Goal: Transaction & Acquisition: Purchase product/service

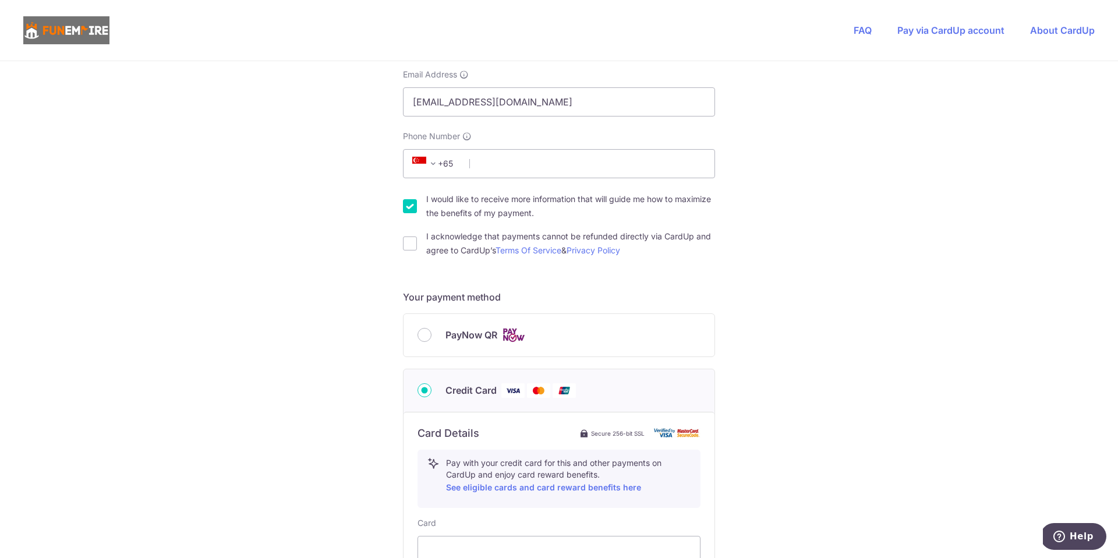
scroll to position [168, 0]
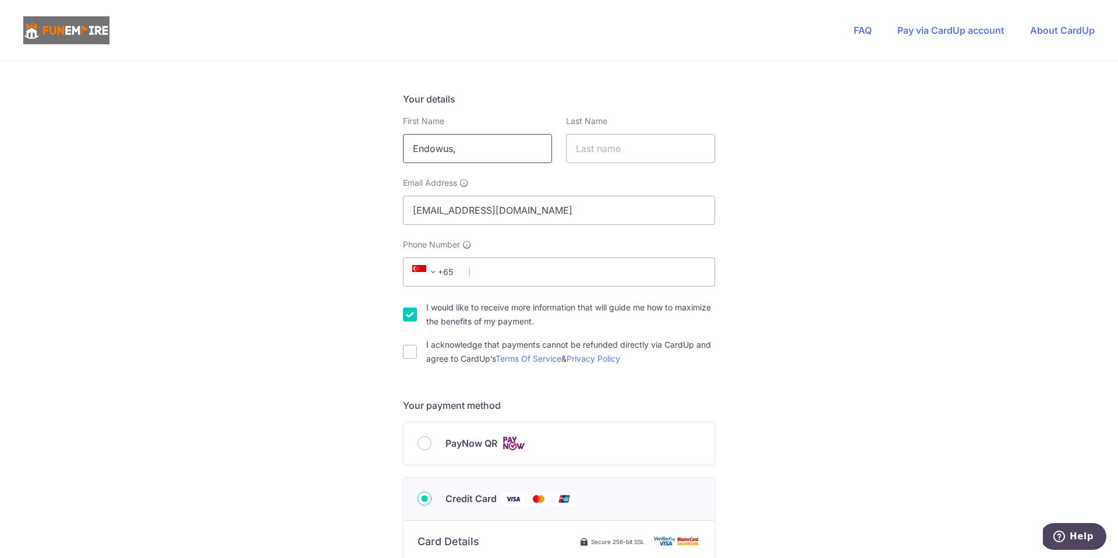
click at [509, 152] on input "Endowus," at bounding box center [477, 148] width 149 height 29
type input "Endowus"
click at [580, 147] on input "text" at bounding box center [640, 148] width 149 height 29
type input "[GEOGRAPHIC_DATA]"
drag, startPoint x: 571, startPoint y: 204, endPoint x: 287, endPoint y: 194, distance: 284.4
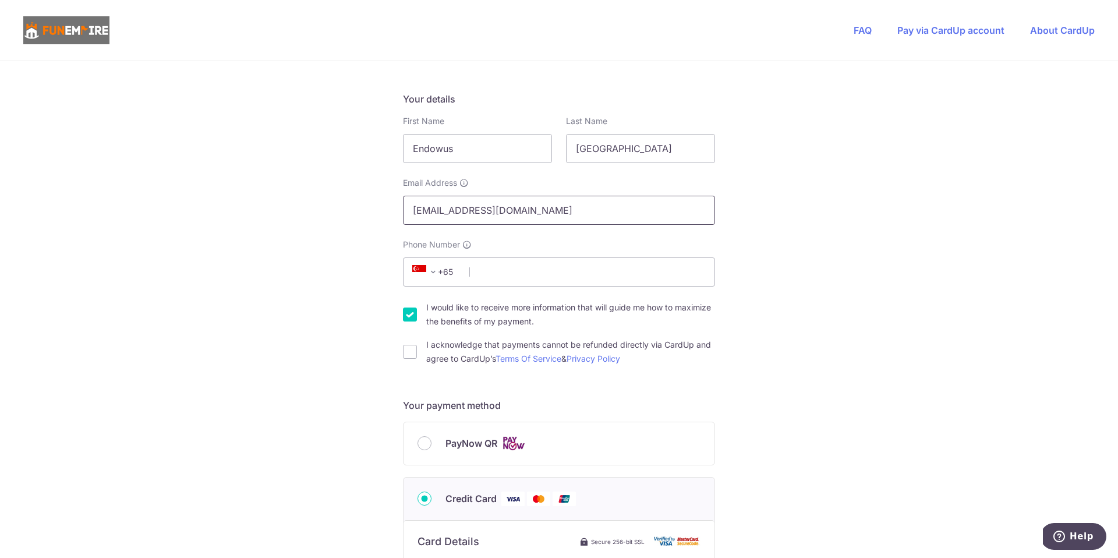
click at [287, 194] on div "You are paying The Fun Empire Pte Ltd The Fun Empire Pte Ltd uses CardUp to acc…" at bounding box center [559, 461] width 1118 height 1136
click at [481, 212] on input "[EMAIL_ADDRESS][DOMAIN_NAME]" at bounding box center [559, 210] width 312 height 29
click at [474, 207] on input "[EMAIL_ADDRESS][DOMAIN_NAME]" at bounding box center [559, 210] width 312 height 29
drag, startPoint x: 476, startPoint y: 209, endPoint x: 344, endPoint y: 201, distance: 132.4
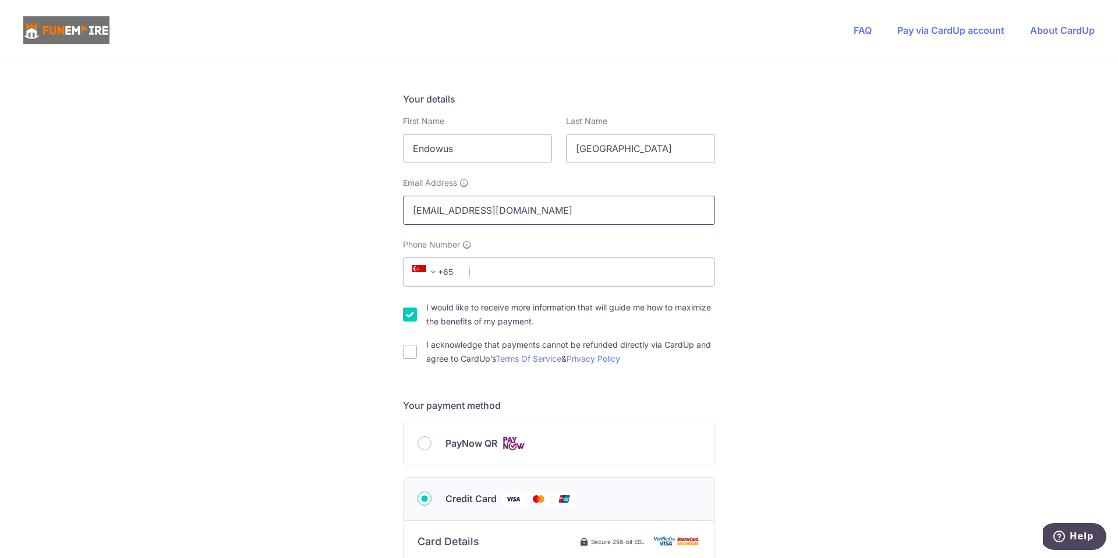
click at [345, 201] on div "You are paying The Fun Empire Pte Ltd The Fun Empire Pte Ltd uses CardUp to acc…" at bounding box center [559, 461] width 1118 height 1136
type input "[EMAIL_ADDRESS][PERSON_NAME][DOMAIN_NAME]"
click at [397, 313] on div "You are paying The Fun Empire Pte Ltd The Fun Empire Pte Ltd uses CardUp to acc…" at bounding box center [559, 461] width 1118 height 1136
click at [411, 315] on input "I would like to receive more information that will guide me how to maximize the…" at bounding box center [410, 315] width 14 height 14
checkbox input "false"
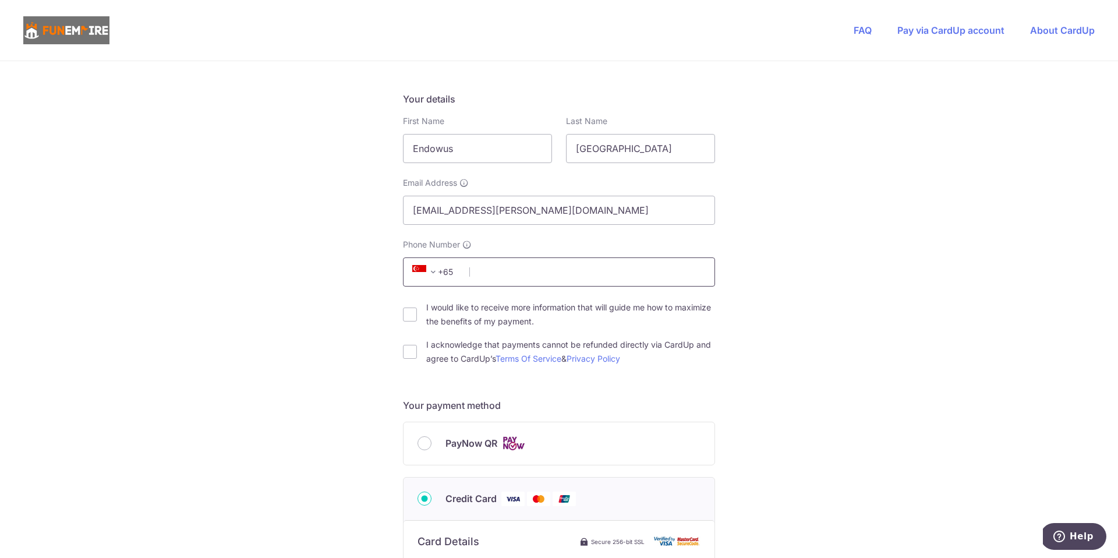
click at [506, 266] on input "Phone Number" at bounding box center [559, 271] width 312 height 29
click at [507, 267] on input "Phone Number" at bounding box center [559, 271] width 312 height 29
type input "97560507"
type input "823220"
type input "[STREET_ADDRESS][PERSON_NAME]"
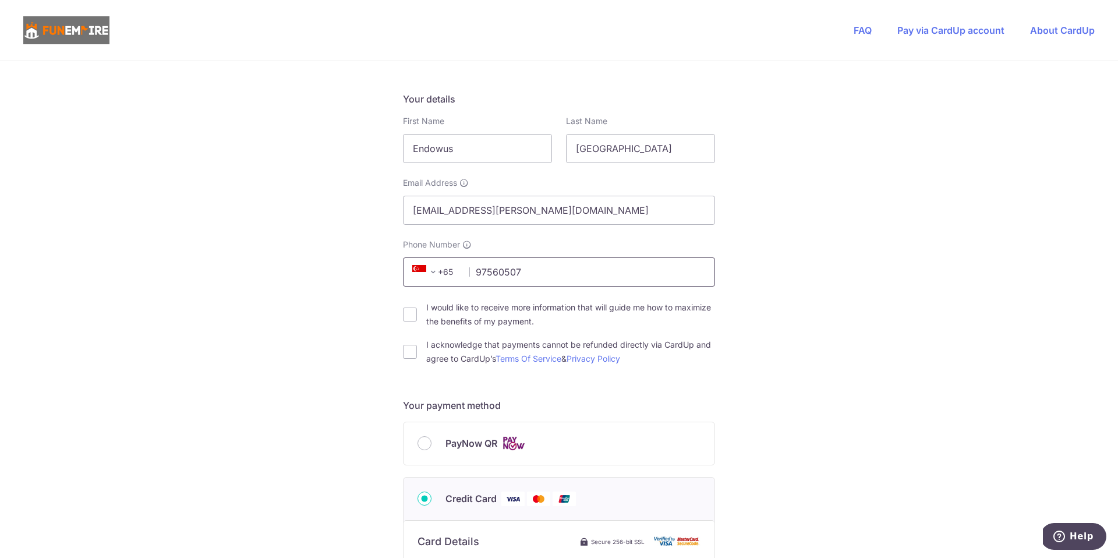
scroll to position [579, 0]
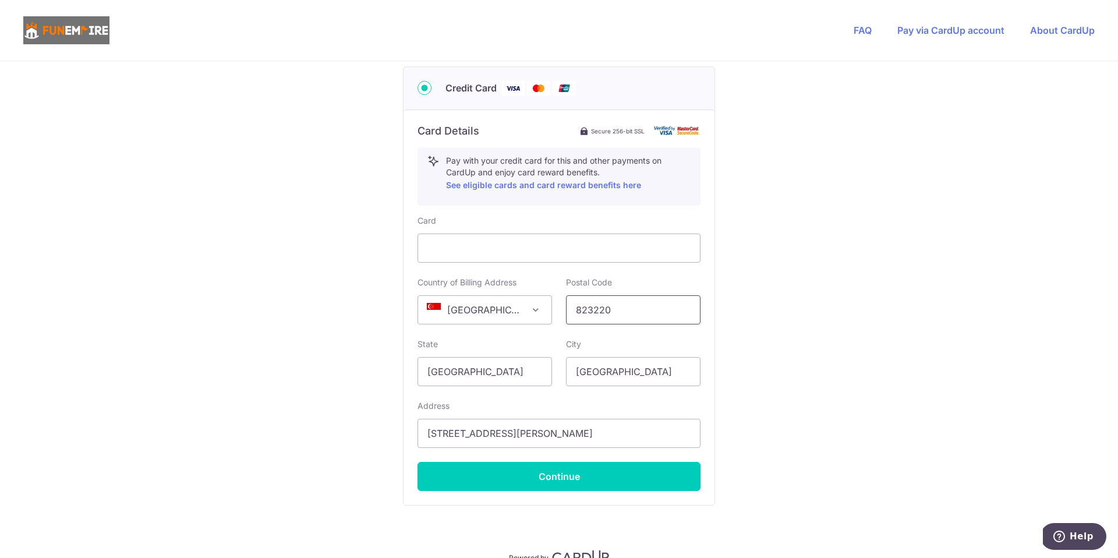
drag, startPoint x: 607, startPoint y: 305, endPoint x: 564, endPoint y: 305, distance: 43.7
click at [566, 305] on input "823220" at bounding box center [633, 309] width 135 height 29
type input "069545"
drag, startPoint x: 523, startPoint y: 433, endPoint x: 370, endPoint y: 420, distance: 153.1
click at [370, 420] on div "You are paying The Fun Empire Pte Ltd The Fun Empire Pte Ltd uses CardUp to acc…" at bounding box center [559, 50] width 1118 height 1136
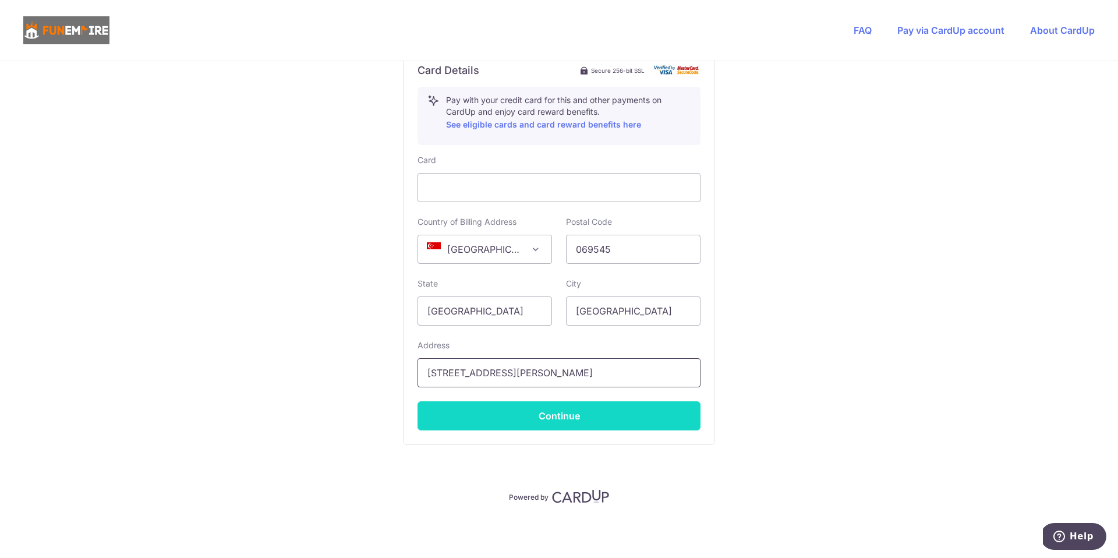
type input "[STREET_ADDRESS][PERSON_NAME]"
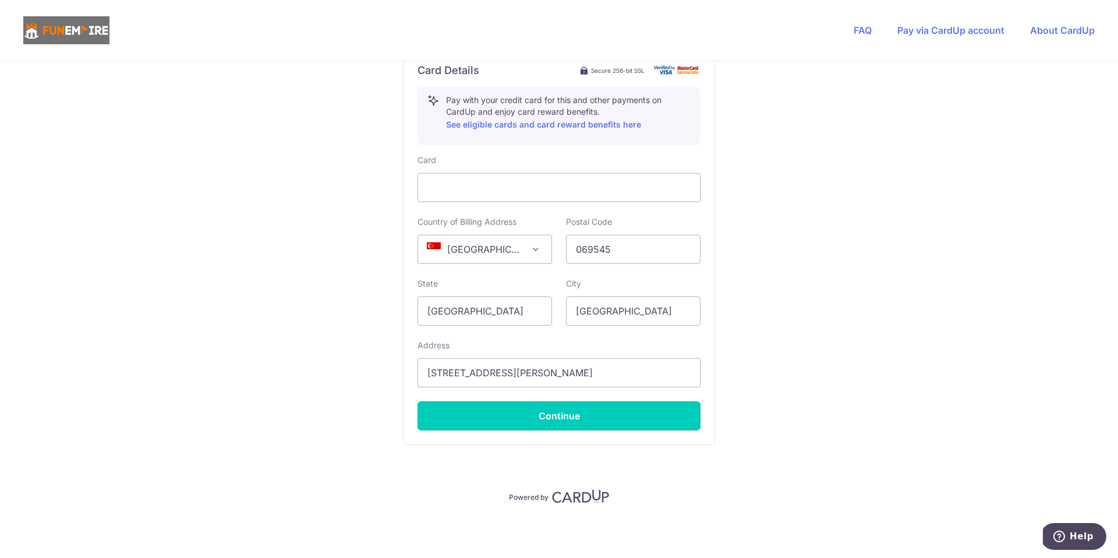
click at [564, 417] on button "Continue" at bounding box center [559, 415] width 283 height 29
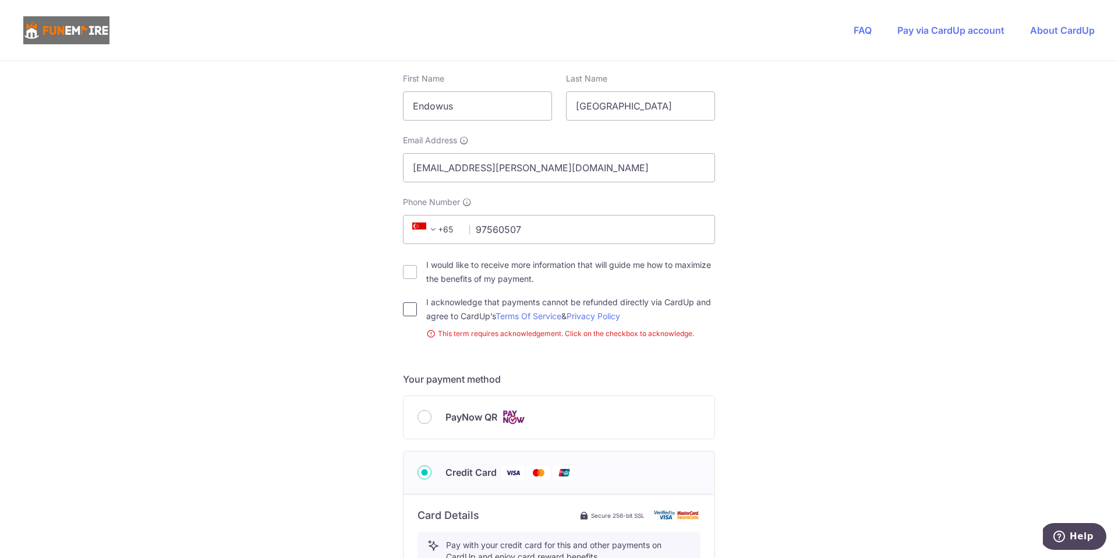
click at [406, 306] on input "I acknowledge that payments cannot be refunded directly via CardUp and agree to…" at bounding box center [410, 309] width 14 height 14
checkbox input "true"
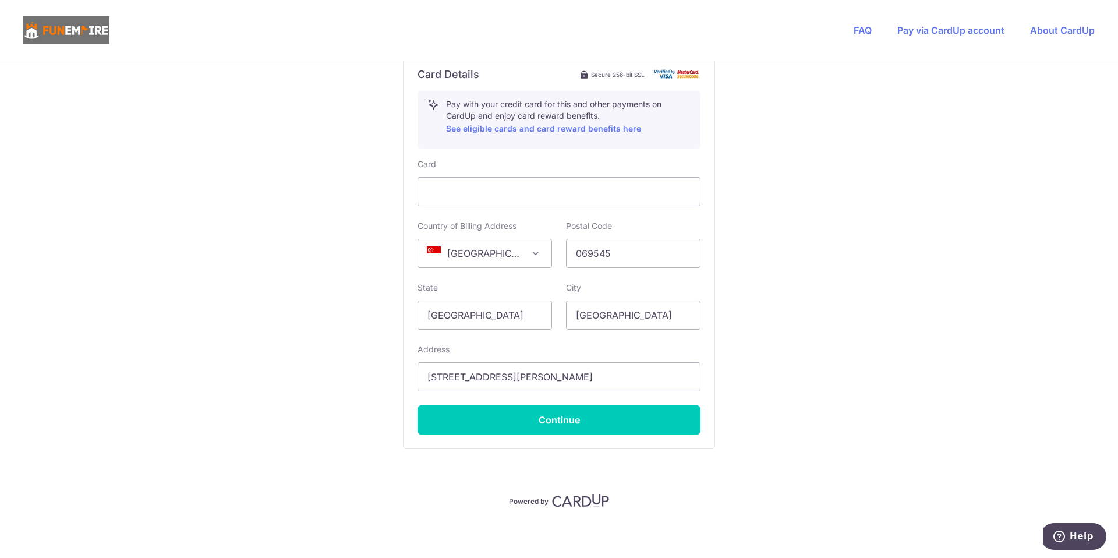
scroll to position [640, 0]
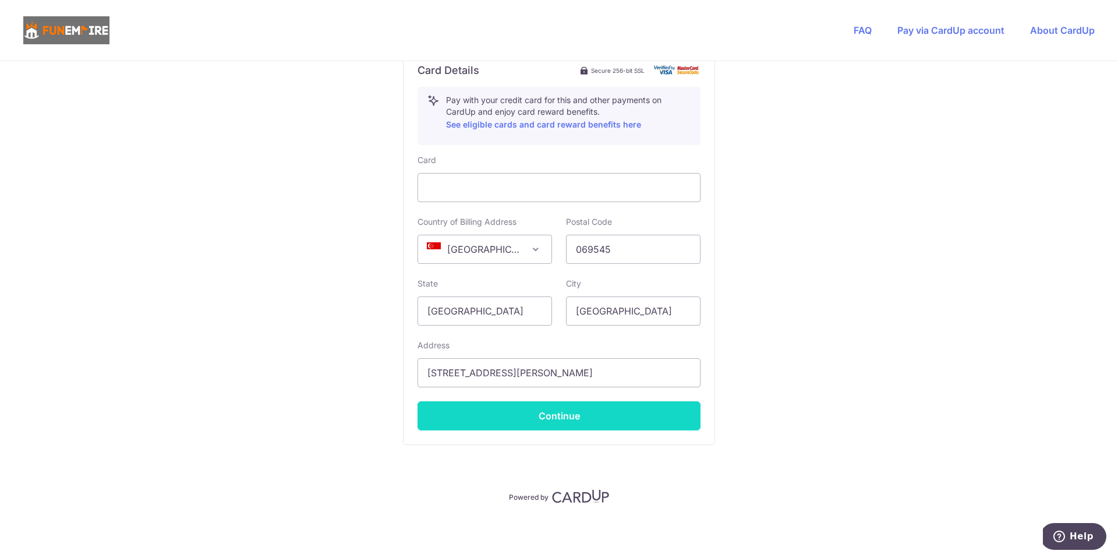
click at [580, 420] on button "Continue" at bounding box center [559, 415] width 283 height 29
type input "**** 5618"
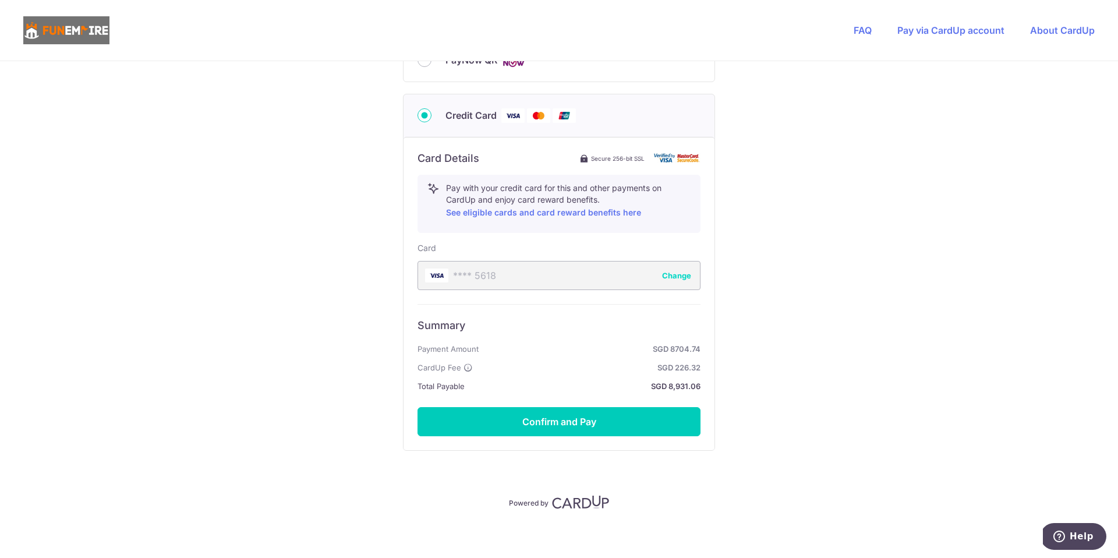
scroll to position [557, 0]
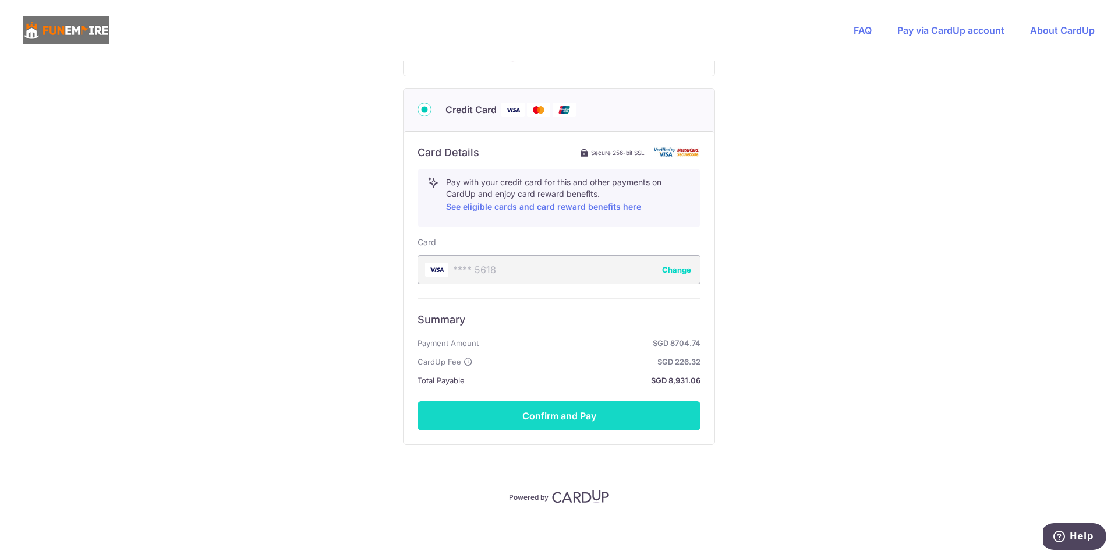
click at [564, 417] on button "Confirm and Pay" at bounding box center [559, 415] width 283 height 29
